Goal: Task Accomplishment & Management: Use online tool/utility

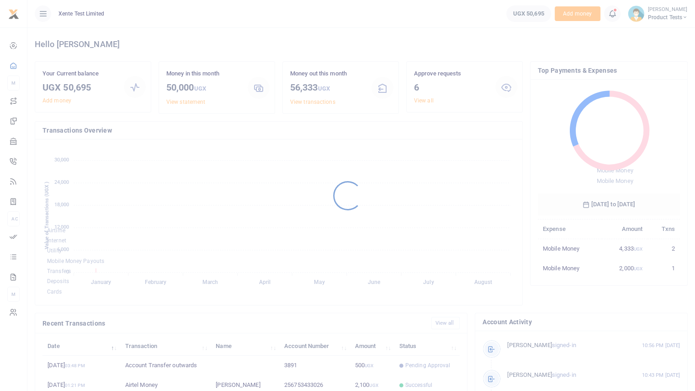
scroll to position [121, 135]
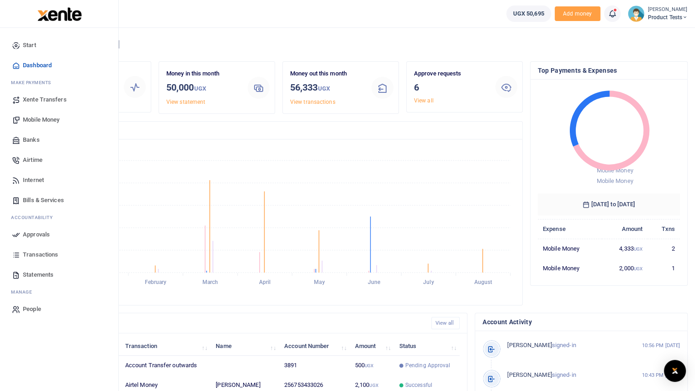
click at [42, 121] on span "Mobile Money" at bounding box center [41, 119] width 37 height 9
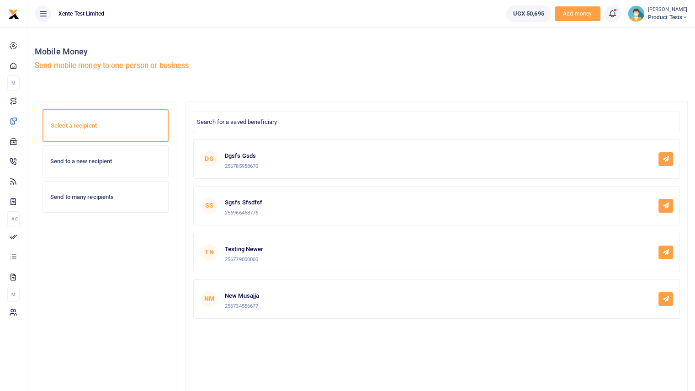
click at [90, 158] on h6 "Send to a new recipient" at bounding box center [105, 161] width 111 height 7
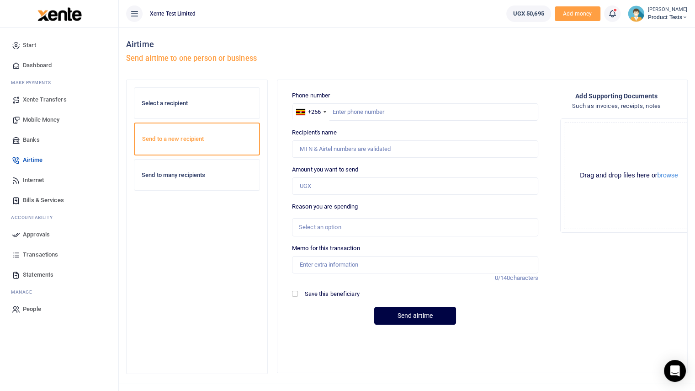
click at [183, 182] on div "Send to many recipients" at bounding box center [196, 175] width 125 height 31
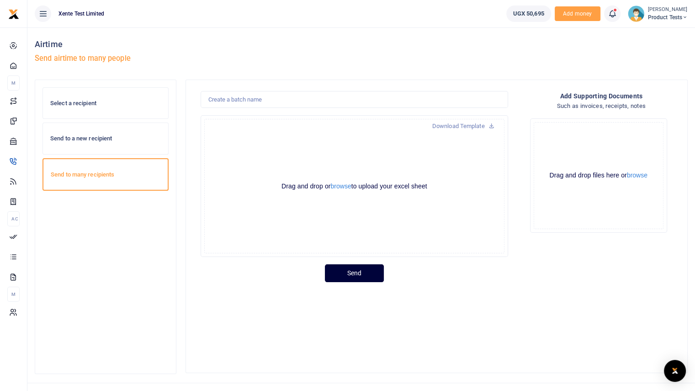
click at [368, 272] on button "Send" at bounding box center [354, 273] width 59 height 18
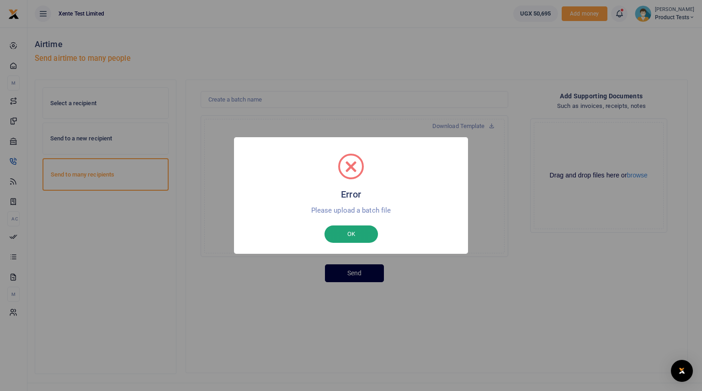
click at [360, 238] on button "OK" at bounding box center [351, 233] width 53 height 17
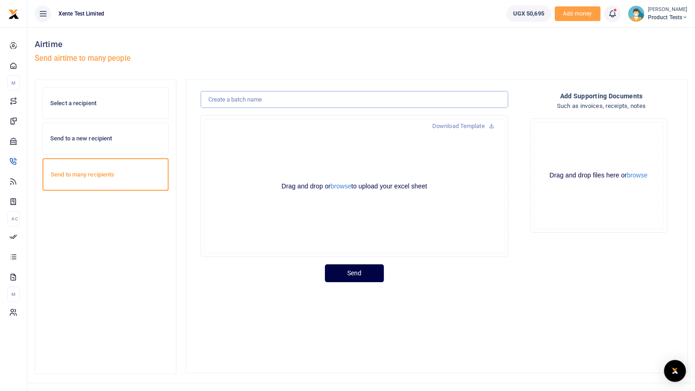
click at [285, 98] on input "text" at bounding box center [355, 99] width 308 height 17
drag, startPoint x: 285, startPoint y: 98, endPoint x: 230, endPoint y: 293, distance: 202.3
click at [230, 293] on div "Batch name is required Download Template Drop your files here Drag and drop or …" at bounding box center [437, 226] width 502 height 293
click at [304, 100] on input "text" at bounding box center [355, 99] width 308 height 17
click at [359, 52] on div "Airtime Send airtime to many people" at bounding box center [196, 53] width 331 height 52
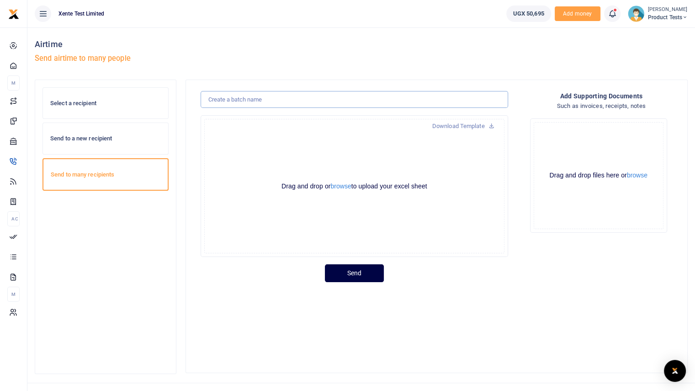
click at [415, 99] on input "text" at bounding box center [355, 99] width 308 height 17
click at [326, 134] on div "Drag and drop or browse to upload your excel sheet Powered by Uppy" at bounding box center [354, 186] width 300 height 134
click at [296, 99] on input "text" at bounding box center [355, 99] width 308 height 17
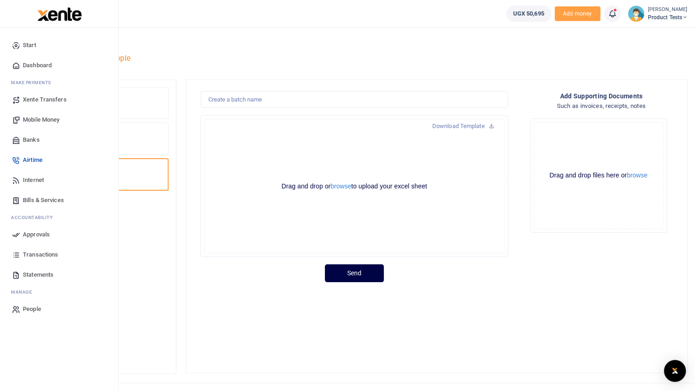
click at [50, 202] on span "Bills & Services" at bounding box center [43, 200] width 41 height 9
